Goal: Information Seeking & Learning: Learn about a topic

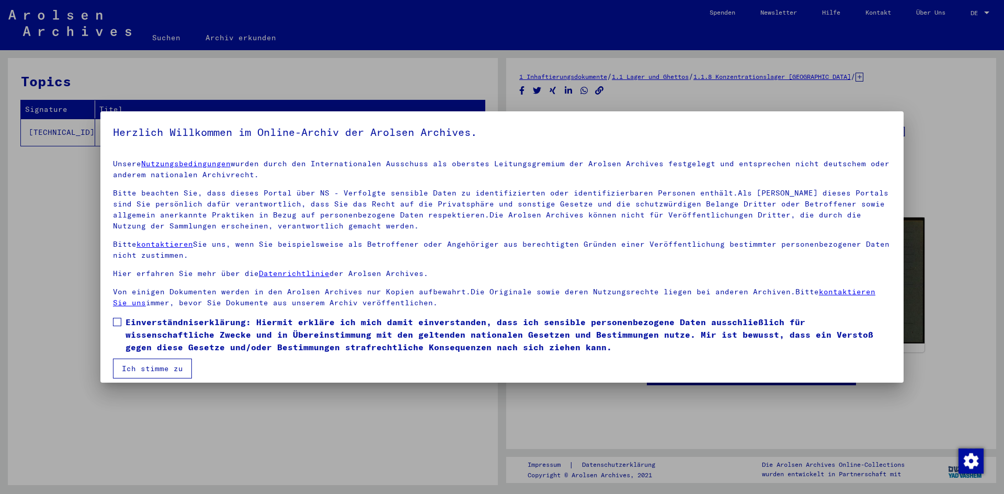
drag, startPoint x: 143, startPoint y: 365, endPoint x: 133, endPoint y: 352, distance: 16.4
click at [141, 363] on button "Ich stimme zu" at bounding box center [152, 369] width 79 height 20
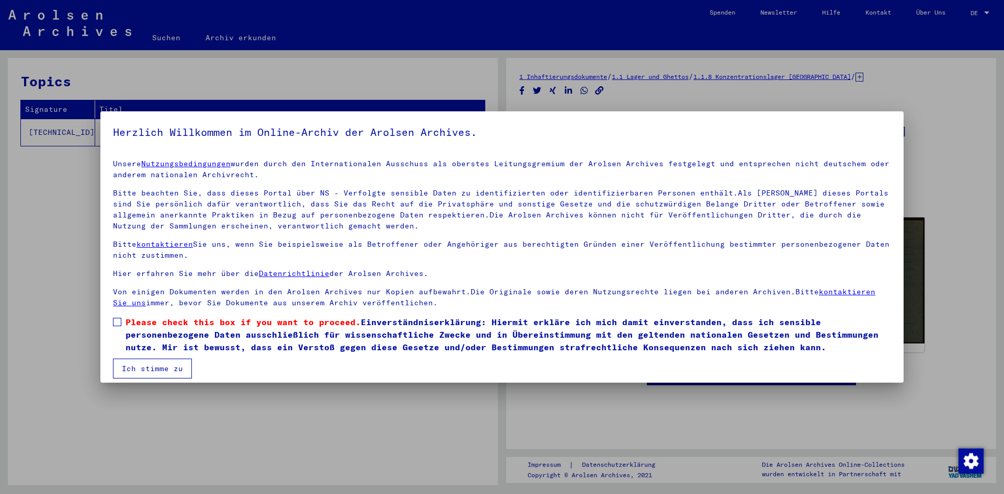
scroll to position [8, 0]
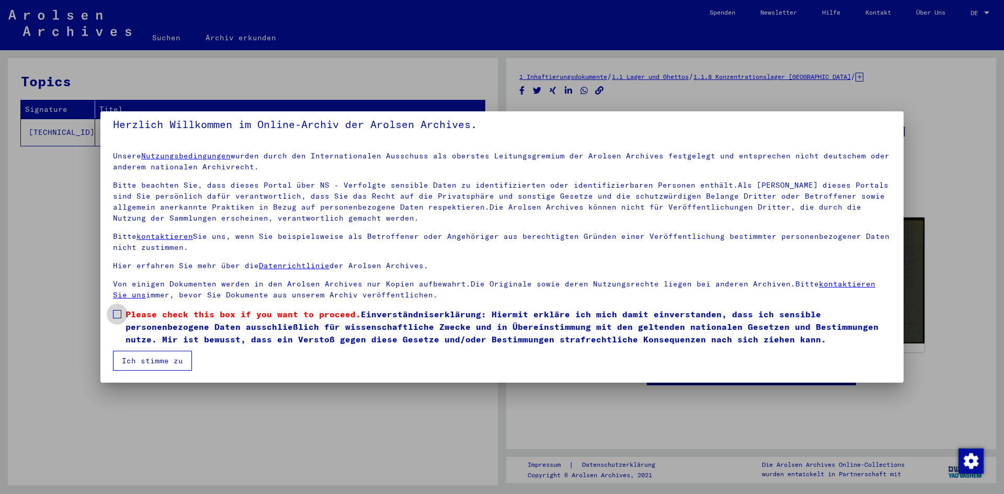
click at [116, 317] on span at bounding box center [117, 314] width 8 height 8
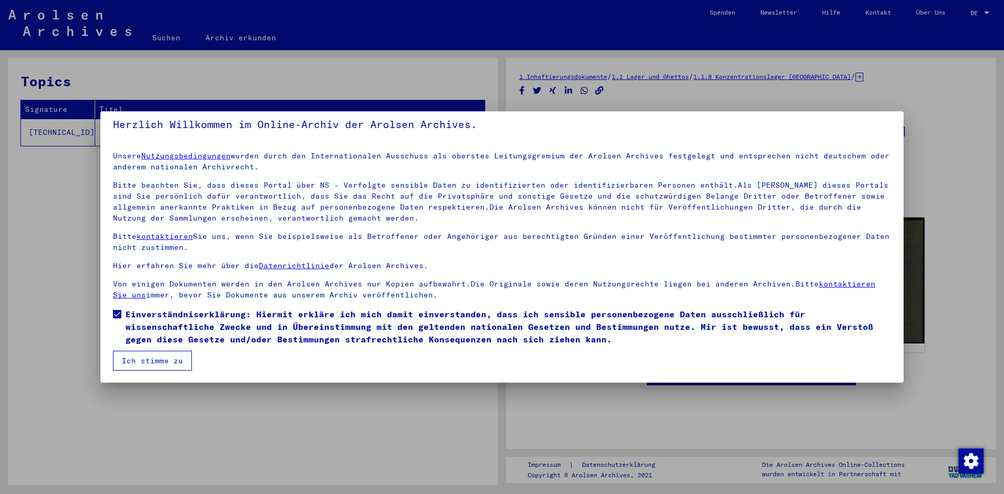
click at [139, 363] on button "Ich stimme zu" at bounding box center [152, 361] width 79 height 20
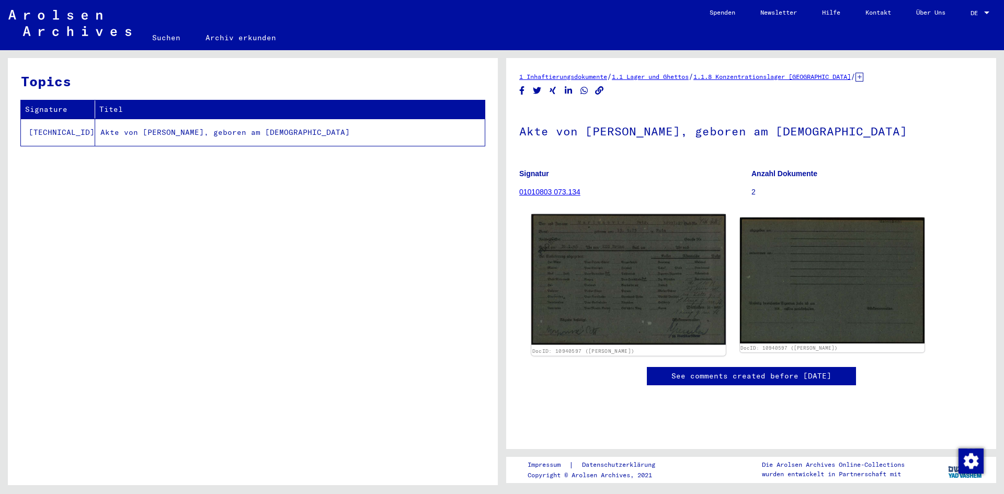
click at [567, 253] on img at bounding box center [628, 279] width 194 height 131
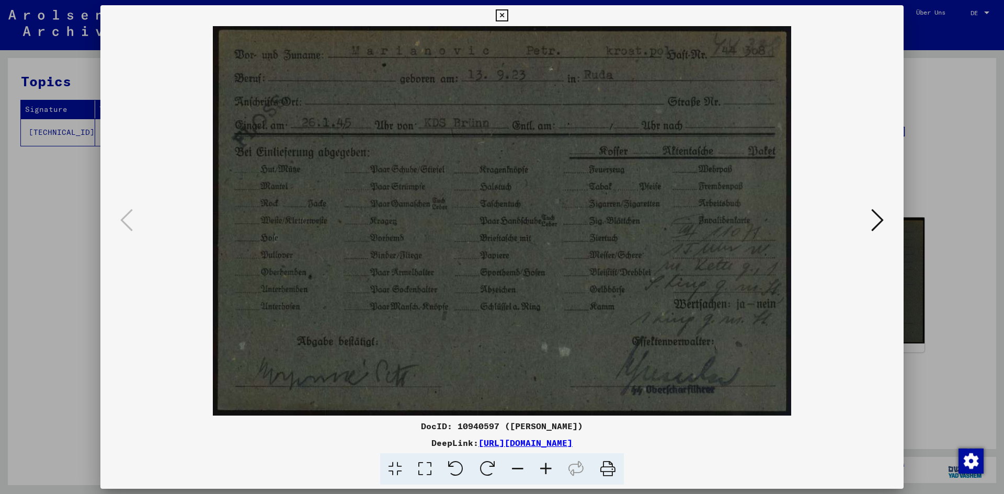
click at [865, 217] on img at bounding box center [502, 221] width 732 height 390
click at [872, 216] on icon at bounding box center [877, 220] width 13 height 25
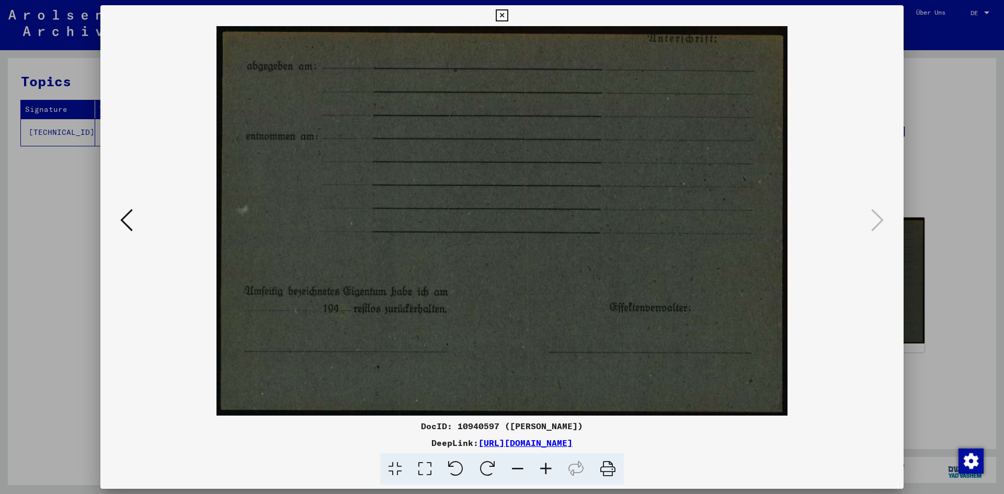
click at [132, 215] on icon at bounding box center [126, 220] width 13 height 25
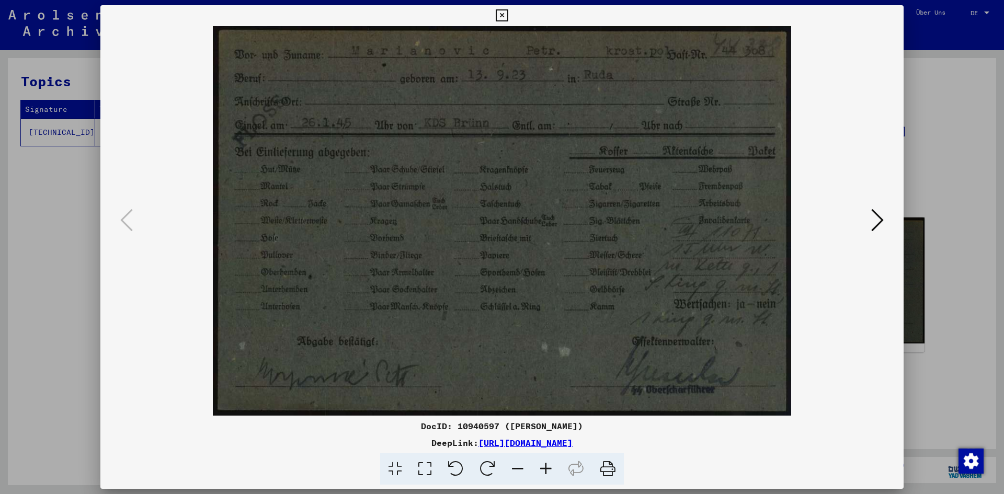
click at [503, 13] on icon at bounding box center [502, 15] width 12 height 13
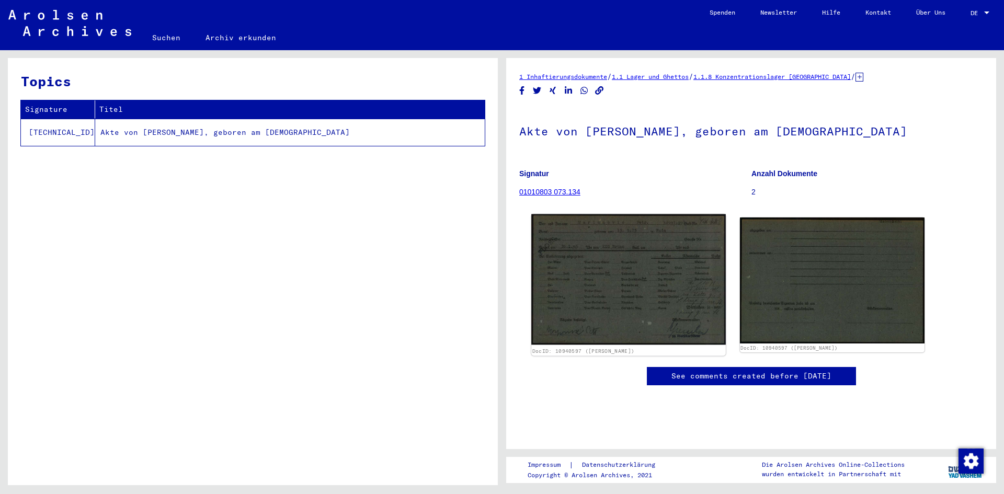
drag, startPoint x: 630, startPoint y: 280, endPoint x: 603, endPoint y: 284, distance: 27.0
click at [603, 284] on img at bounding box center [628, 279] width 194 height 131
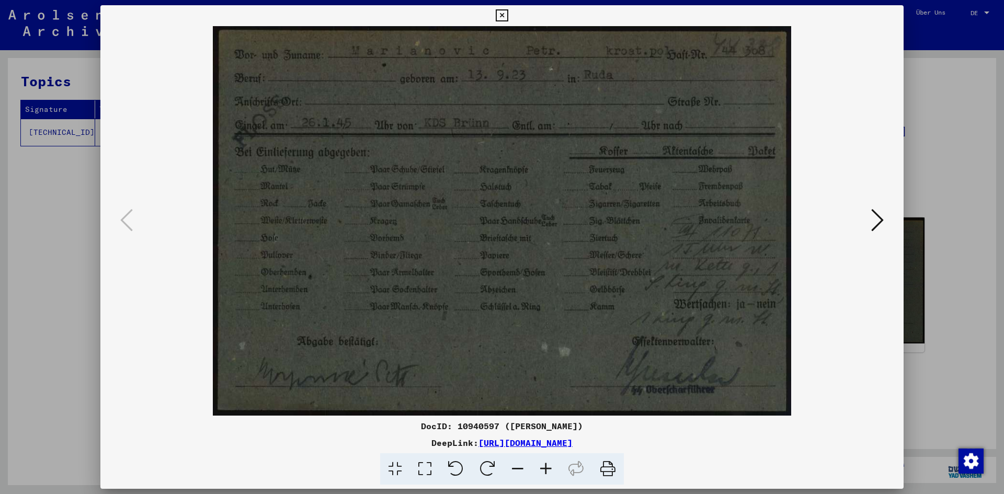
click at [499, 15] on icon at bounding box center [502, 15] width 12 height 13
